Goal: Information Seeking & Learning: Learn about a topic

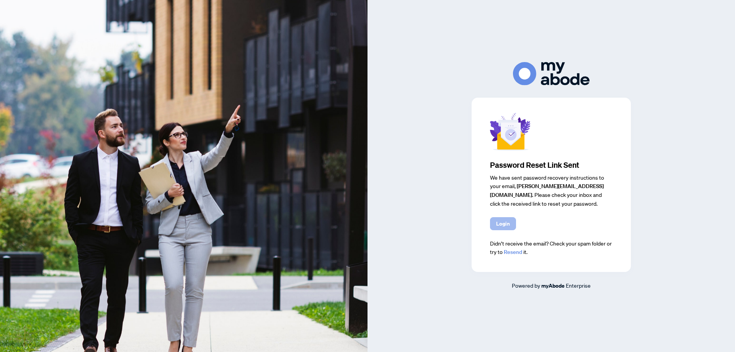
click at [509, 224] on span "Login" at bounding box center [503, 223] width 14 height 12
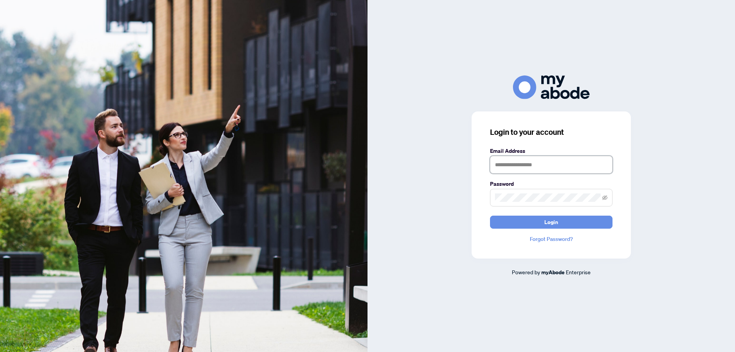
click at [499, 163] on input "text" at bounding box center [551, 165] width 122 height 18
type input "**********"
click at [605, 198] on icon "eye-invisible" at bounding box center [604, 197] width 5 height 5
click at [605, 198] on icon "eye" at bounding box center [604, 197] width 5 height 5
click at [552, 222] on span "Login" at bounding box center [551, 222] width 14 height 12
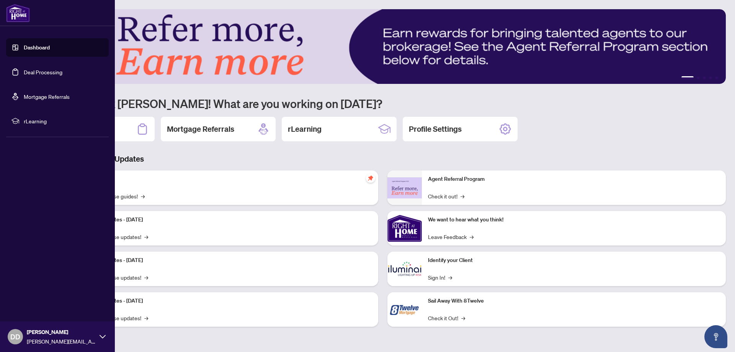
click at [33, 119] on span "rLearning" at bounding box center [64, 121] width 80 height 8
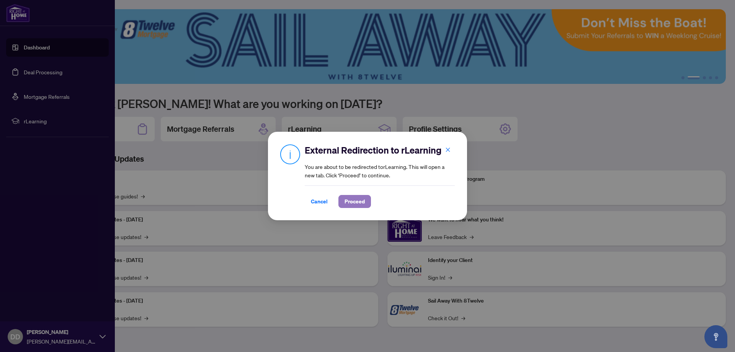
click at [361, 202] on span "Proceed" at bounding box center [354, 201] width 20 height 12
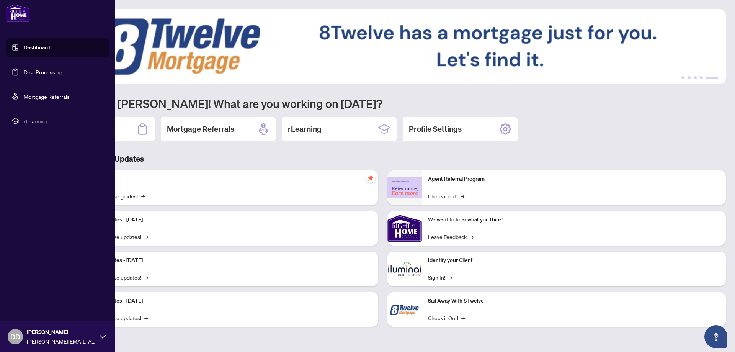
click at [13, 189] on div "Dashboard Deal Processing Mortgage Referrals rLearning DD [PERSON_NAME] [PERSON…" at bounding box center [57, 176] width 115 height 352
click at [36, 48] on link "Dashboard" at bounding box center [37, 47] width 26 height 7
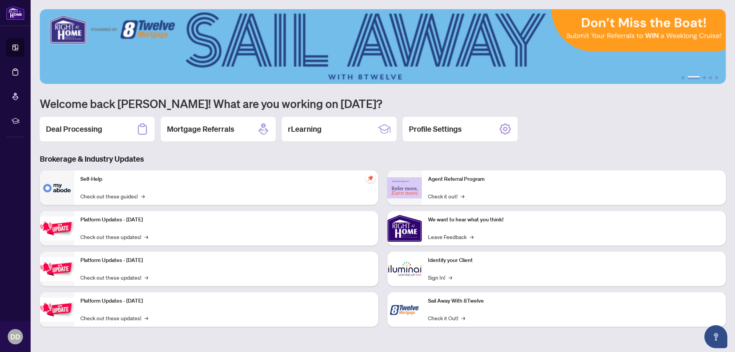
click at [95, 178] on p "Self-Help" at bounding box center [226, 179] width 292 height 8
click at [94, 196] on link "Check out these guides! →" at bounding box center [112, 196] width 64 height 8
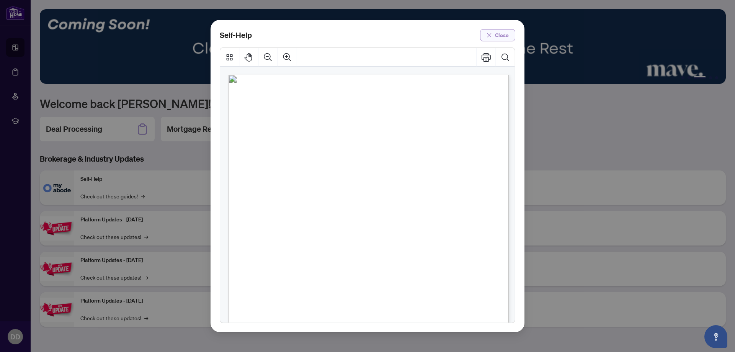
click at [492, 36] on icon "close" at bounding box center [488, 35] width 5 height 5
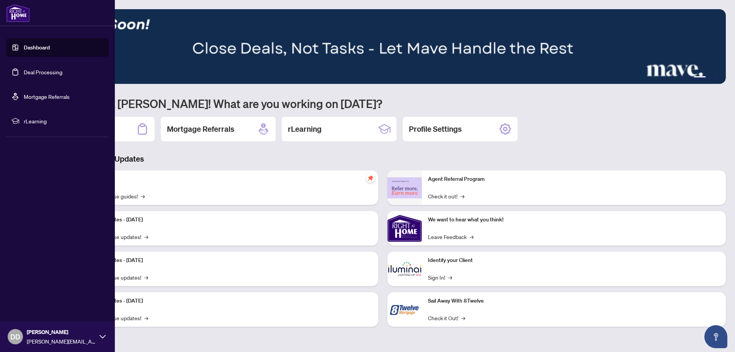
click at [32, 47] on link "Dashboard" at bounding box center [37, 47] width 26 height 7
click at [24, 197] on div "Dashboard Deal Processing Mortgage Referrals rLearning DD [PERSON_NAME] [PERSON…" at bounding box center [57, 176] width 115 height 352
click at [25, 197] on div "Dashboard Deal Processing Mortgage Referrals rLearning DD [PERSON_NAME] [PERSON…" at bounding box center [57, 176] width 115 height 352
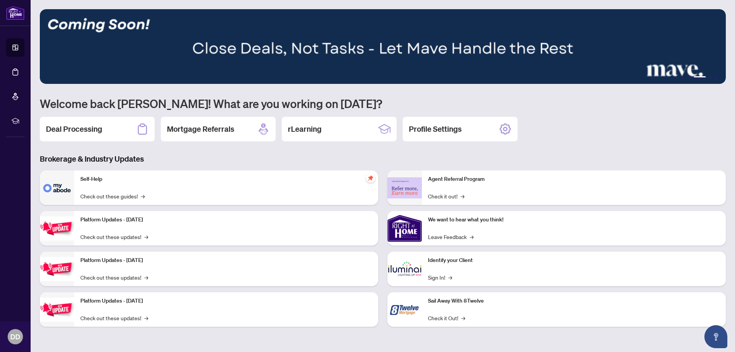
click at [168, 56] on img at bounding box center [383, 46] width 686 height 75
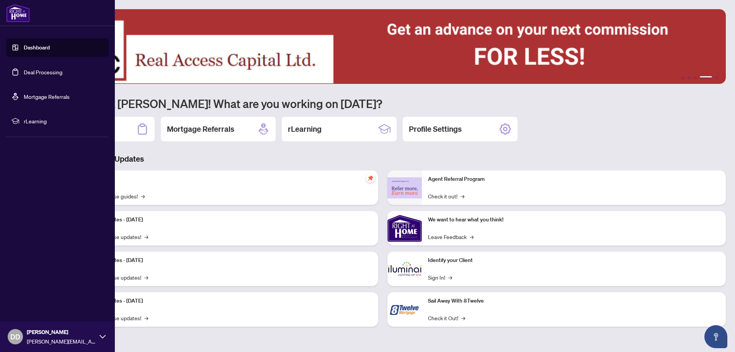
click at [29, 161] on div "Dashboard Deal Processing Mortgage Referrals rLearning DD [PERSON_NAME] [PERSON…" at bounding box center [57, 176] width 115 height 352
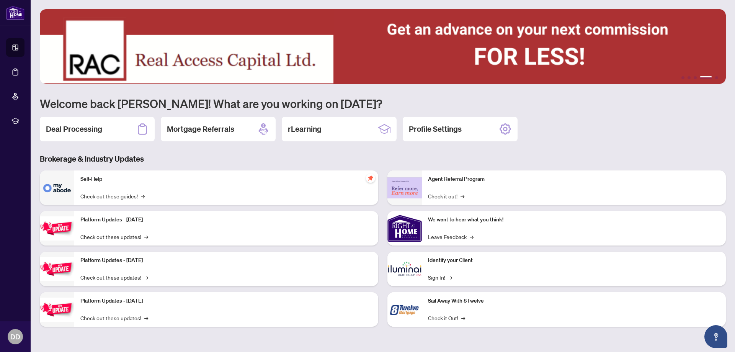
click at [680, 132] on div "Deal Processing Mortgage Referrals rLearning Profile Settings" at bounding box center [383, 129] width 686 height 24
